Goal: Task Accomplishment & Management: Manage account settings

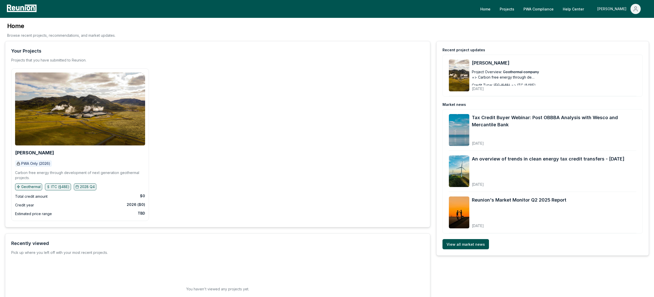
click at [628, 9] on div "[PERSON_NAME]" at bounding box center [612, 9] width 31 height 10
click at [628, 9] on span "Main" at bounding box center [633, 9] width 10 height 10
click at [628, 9] on div "[PERSON_NAME]" at bounding box center [612, 9] width 31 height 10
click at [620, 42] on p "Log out" at bounding box center [621, 42] width 13 height 6
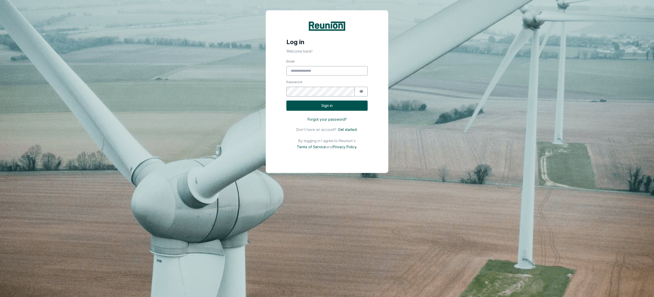
click at [304, 64] on label "Email" at bounding box center [326, 61] width 81 height 5
click at [304, 66] on input "Email" at bounding box center [326, 71] width 81 height 10
click at [306, 72] on input "Email" at bounding box center [326, 71] width 81 height 10
type input "**********"
click at [286, 101] on button "Sign in" at bounding box center [326, 106] width 81 height 10
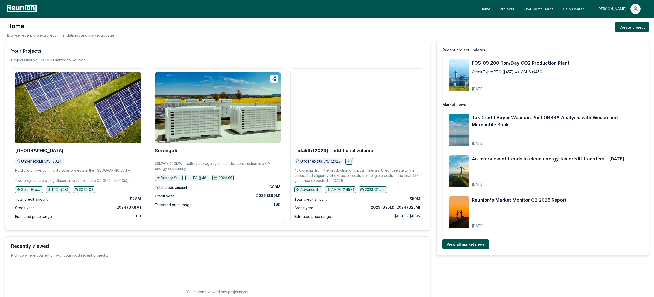
scroll to position [42, 0]
